Goal: Transaction & Acquisition: Purchase product/service

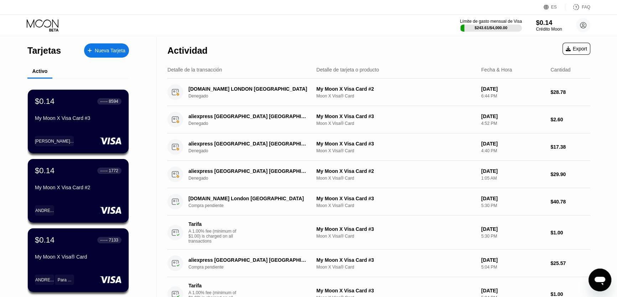
click at [548, 26] on div "$0.14" at bounding box center [549, 22] width 26 height 7
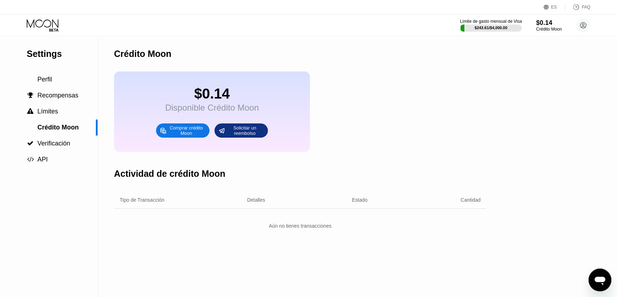
click at [180, 136] on div "Comprar crédito Moon" at bounding box center [186, 130] width 39 height 11
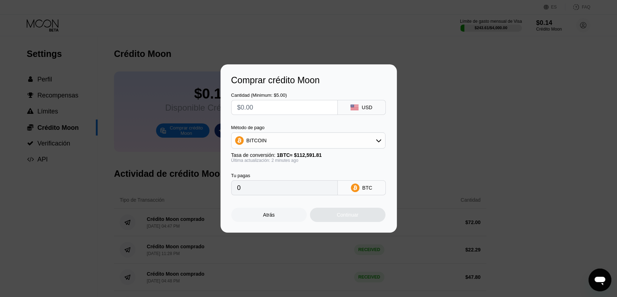
paste input "$44.245"
type input "$44.245"
type input "0.00039297"
type input "$44.245"
click at [379, 142] on icon at bounding box center [379, 141] width 6 height 6
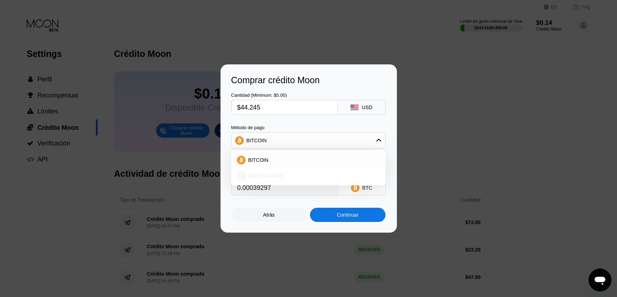
click at [257, 178] on span "USDT on TRON" at bounding box center [266, 176] width 36 height 6
type input "44.69"
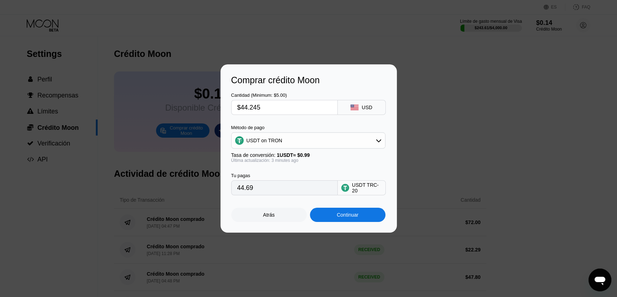
drag, startPoint x: 249, startPoint y: 107, endPoint x: 277, endPoint y: 107, distance: 28.1
click at [278, 107] on input "$44.245" at bounding box center [284, 107] width 94 height 14
type input "$44."
type input "44.44"
type input "$4"
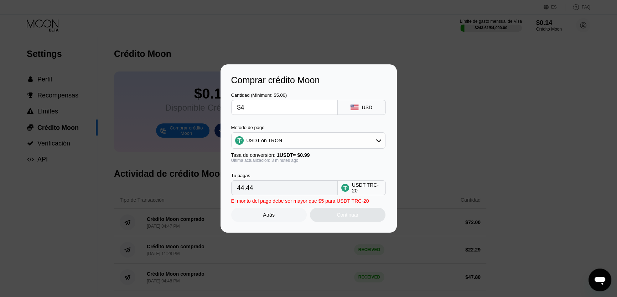
type input "4.04"
type input "$43"
type input "43.43"
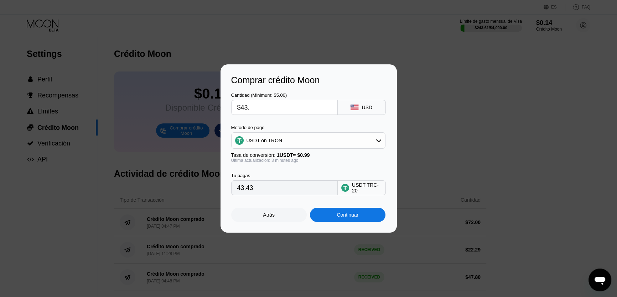
type input "$43.5"
type input "43.94"
type input "$43."
type input "43.43"
type input "$43.7"
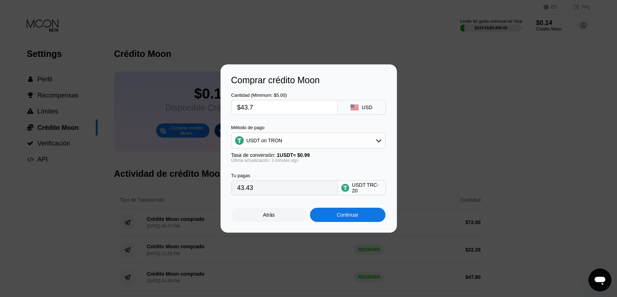
type input "44.14"
type input "$43."
type input "43.43"
type input "$43.8"
type input "44.24"
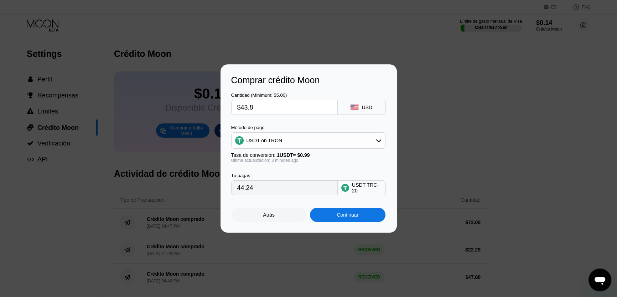
type input "$43."
type input "43.43"
type input "$43.7"
type input "44.14"
type input "$43.75"
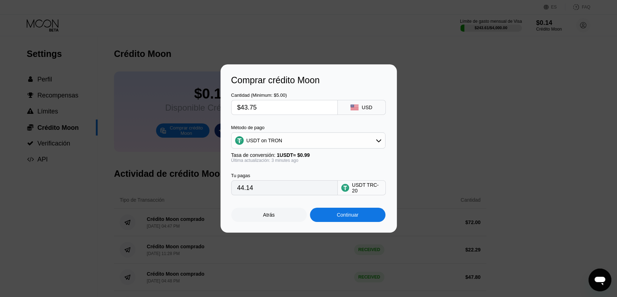
type input "44.19"
type input "$43.7"
type input "44.14"
type input "$43.77"
type input "44.21"
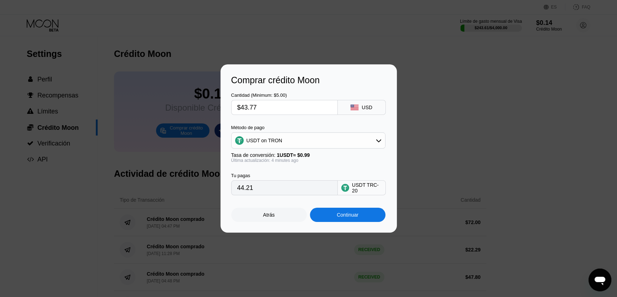
type input "$43.77"
click at [349, 218] on div "Continuar" at bounding box center [347, 215] width 22 height 6
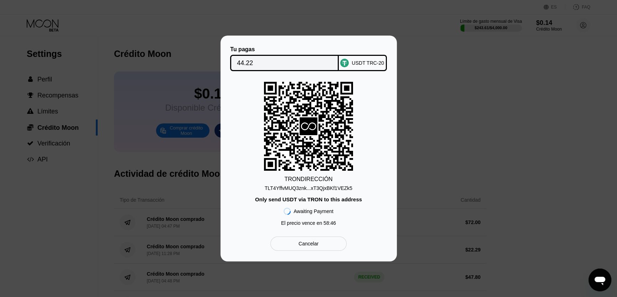
click at [317, 189] on div "TLT4YffvMUQ3znk...xT3QjxBKf1VEZk5" at bounding box center [309, 189] width 88 height 6
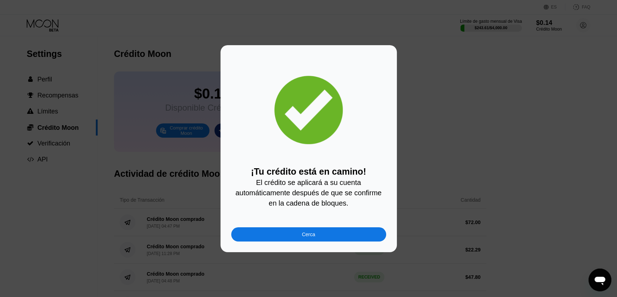
click at [303, 237] on div "Cerca" at bounding box center [308, 235] width 13 height 6
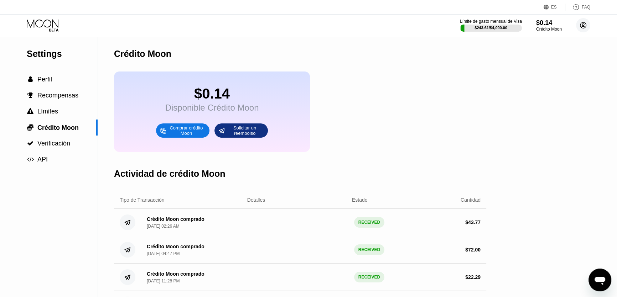
click at [584, 25] on icon at bounding box center [583, 26] width 4 height 4
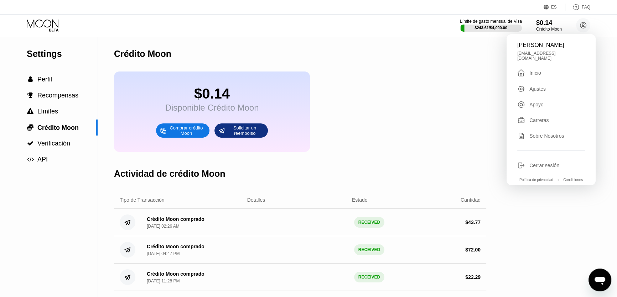
click at [533, 72] on div "Inicio" at bounding box center [535, 73] width 12 height 6
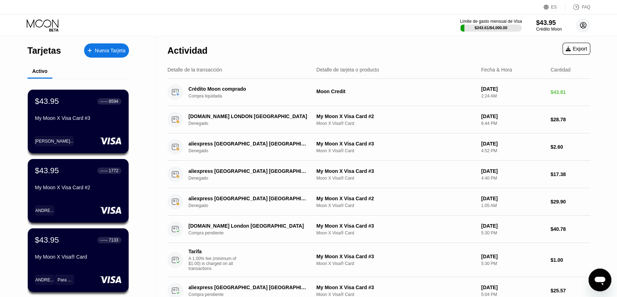
click at [588, 26] on circle at bounding box center [583, 25] width 14 height 14
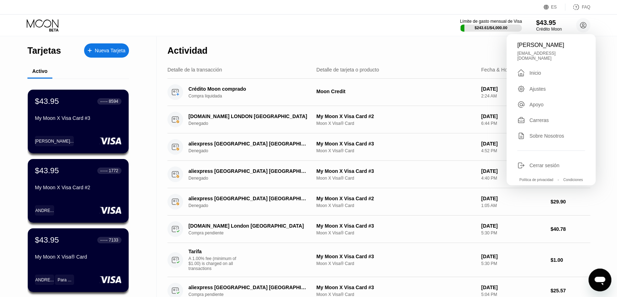
click at [531, 70] on div "Inicio" at bounding box center [535, 73] width 12 height 6
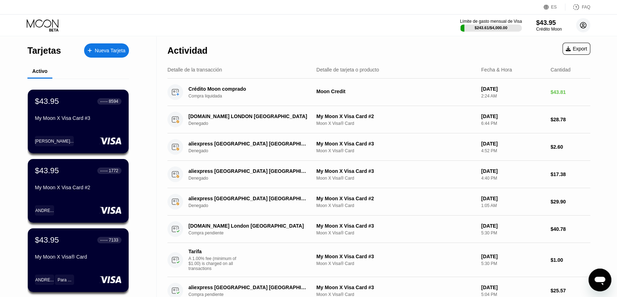
click at [585, 24] on circle at bounding box center [583, 25] width 14 height 14
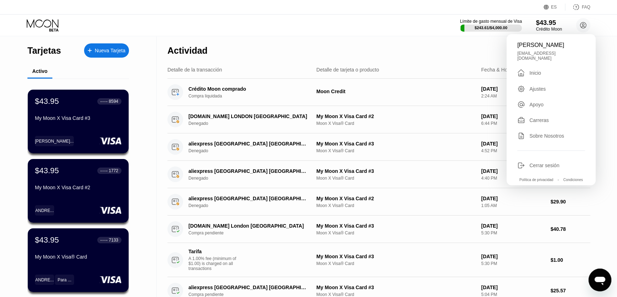
click at [544, 25] on div "$43.95" at bounding box center [549, 22] width 26 height 7
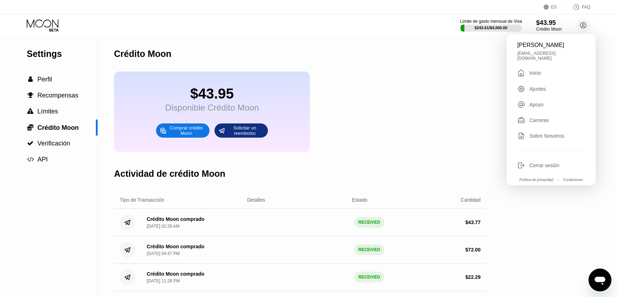
click at [393, 120] on div "$43.95 Disponible Crédito Moon Comprar crédito Moon Solicitar un reembolso" at bounding box center [300, 112] width 372 height 80
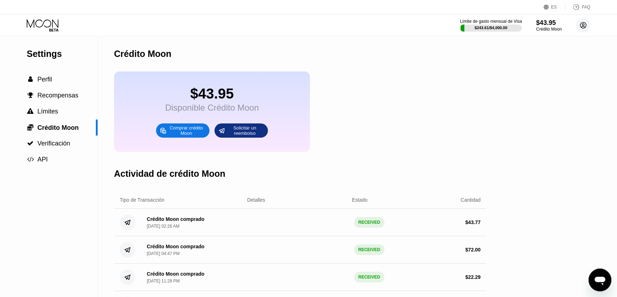
click at [580, 24] on icon at bounding box center [583, 25] width 6 height 6
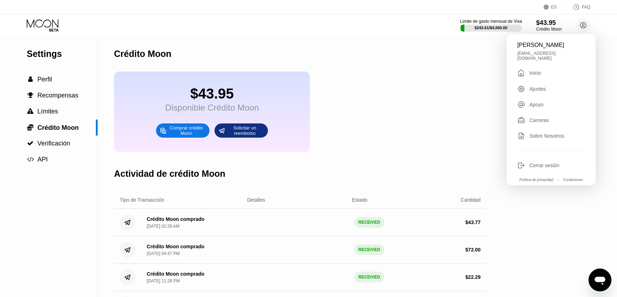
click at [533, 70] on div "Inicio" at bounding box center [535, 73] width 12 height 6
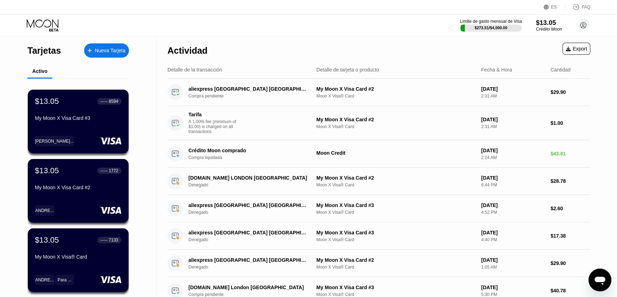
click at [544, 21] on div "$13.05" at bounding box center [549, 22] width 26 height 7
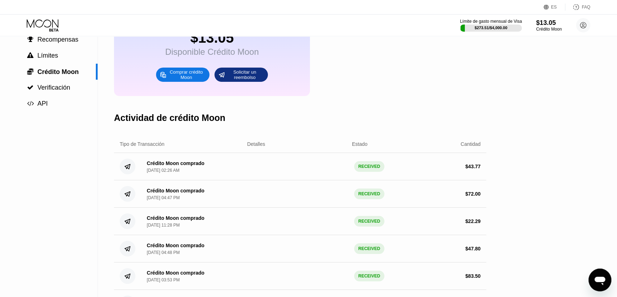
scroll to position [64, 0]
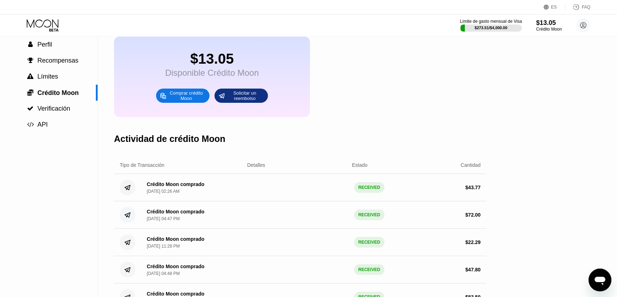
scroll to position [0, 0]
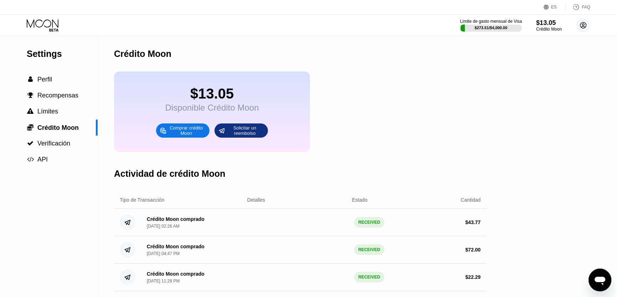
click at [585, 24] on icon at bounding box center [583, 25] width 6 height 6
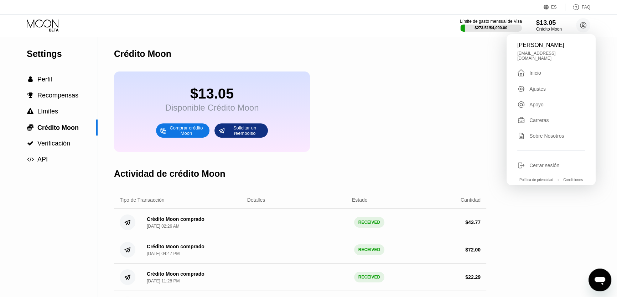
click at [533, 70] on div "Inicio" at bounding box center [535, 73] width 12 height 6
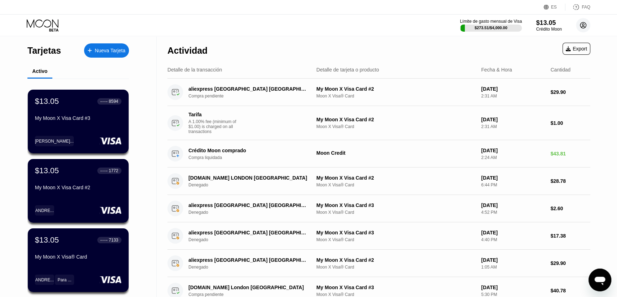
click at [583, 27] on circle at bounding box center [583, 25] width 14 height 14
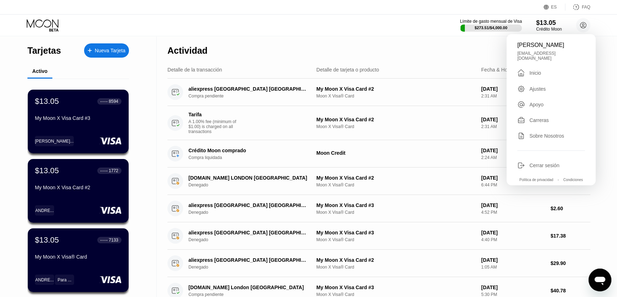
click at [534, 70] on div "Inicio" at bounding box center [535, 73] width 12 height 6
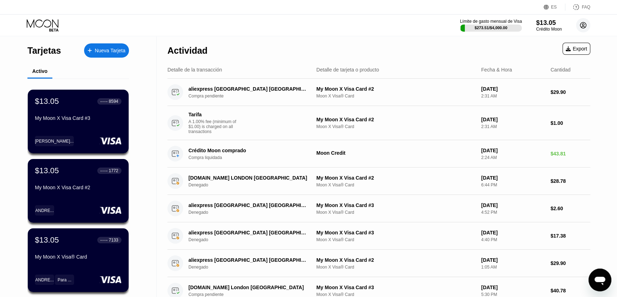
click at [581, 22] on circle at bounding box center [583, 25] width 14 height 14
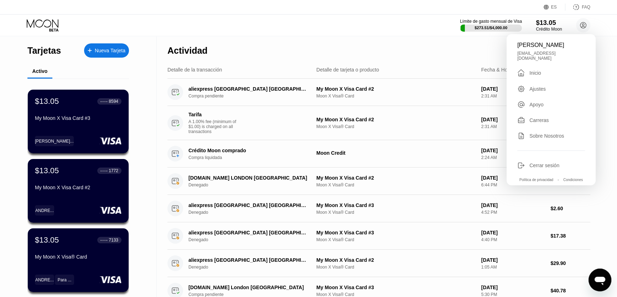
click at [546, 25] on div "$13.05" at bounding box center [549, 22] width 26 height 7
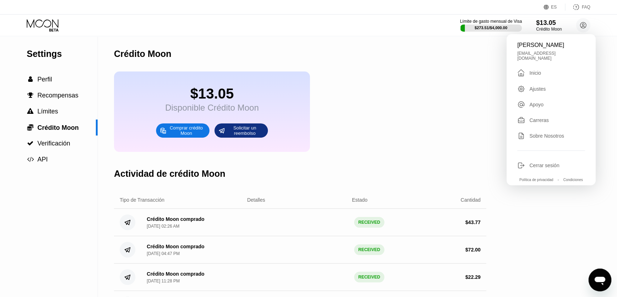
click at [417, 78] on div "$13.05 Disponible Crédito Moon Comprar crédito Moon Solicitar un reembolso" at bounding box center [300, 112] width 372 height 80
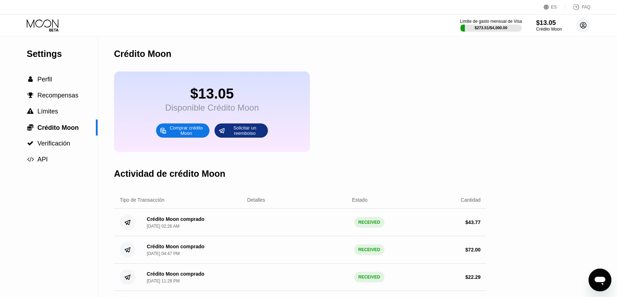
click at [583, 24] on circle at bounding box center [583, 25] width 14 height 14
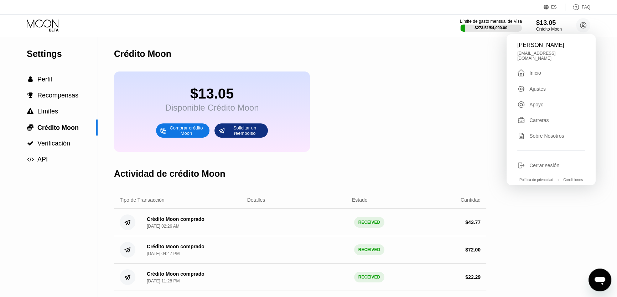
click at [533, 70] on div "Inicio" at bounding box center [535, 73] width 12 height 6
